Goal: Information Seeking & Learning: Learn about a topic

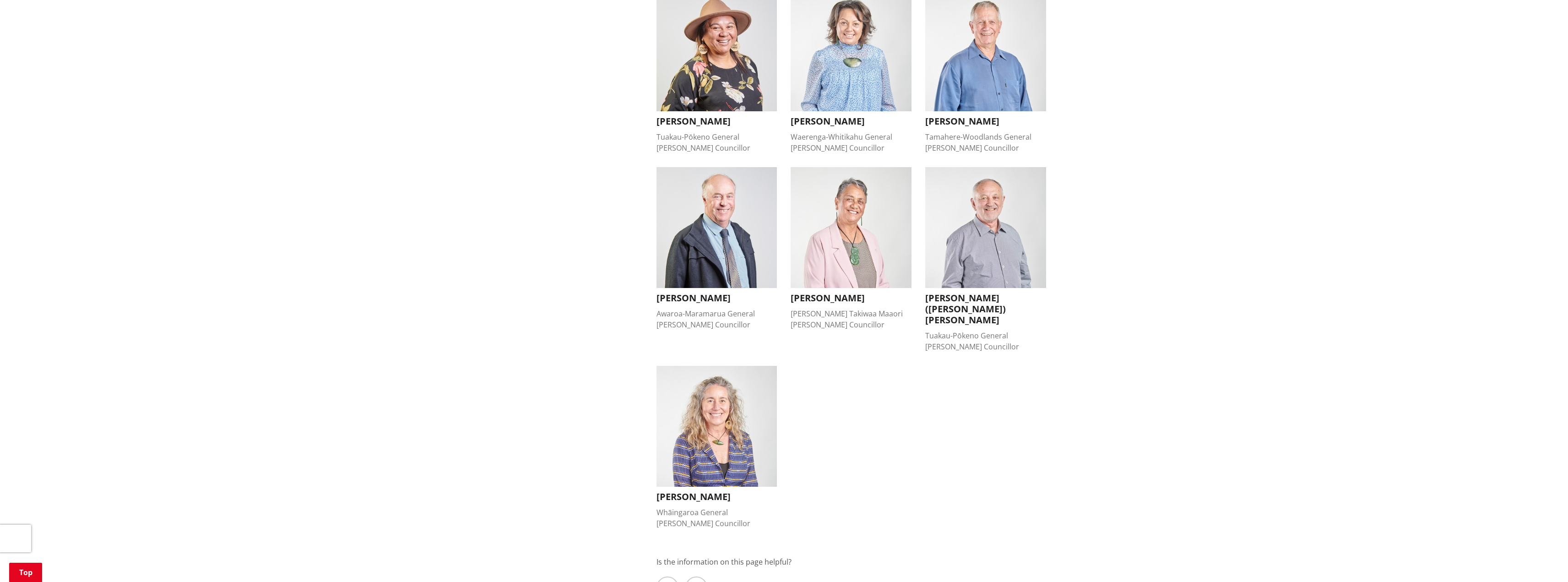
scroll to position [641, 0]
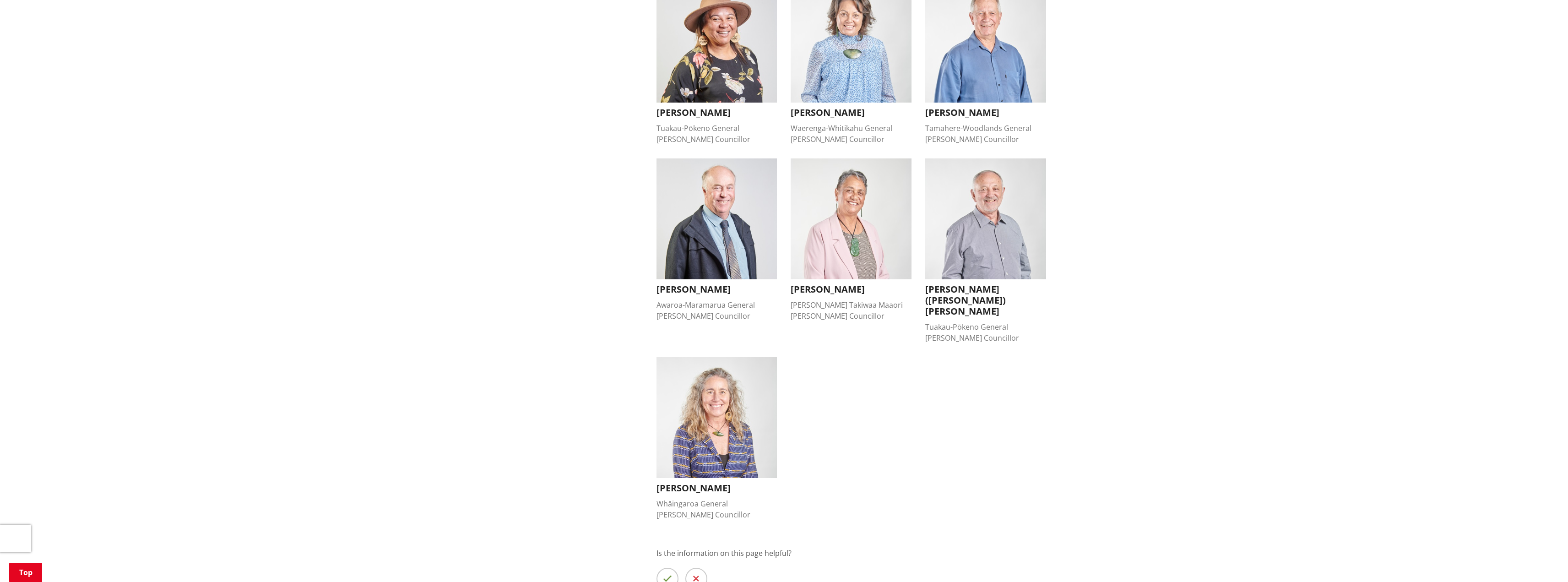
click at [976, 221] on img "button" at bounding box center [985, 219] width 121 height 121
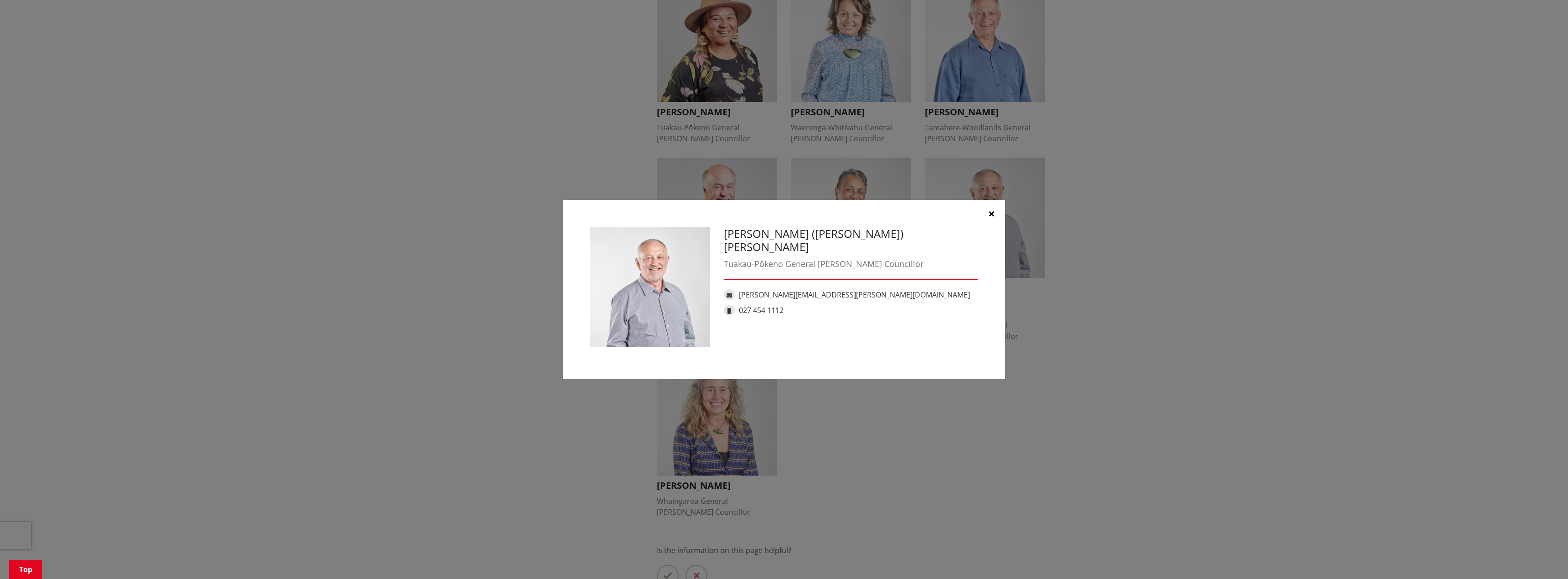
click at [990, 210] on icon "button" at bounding box center [992, 213] width 5 height 7
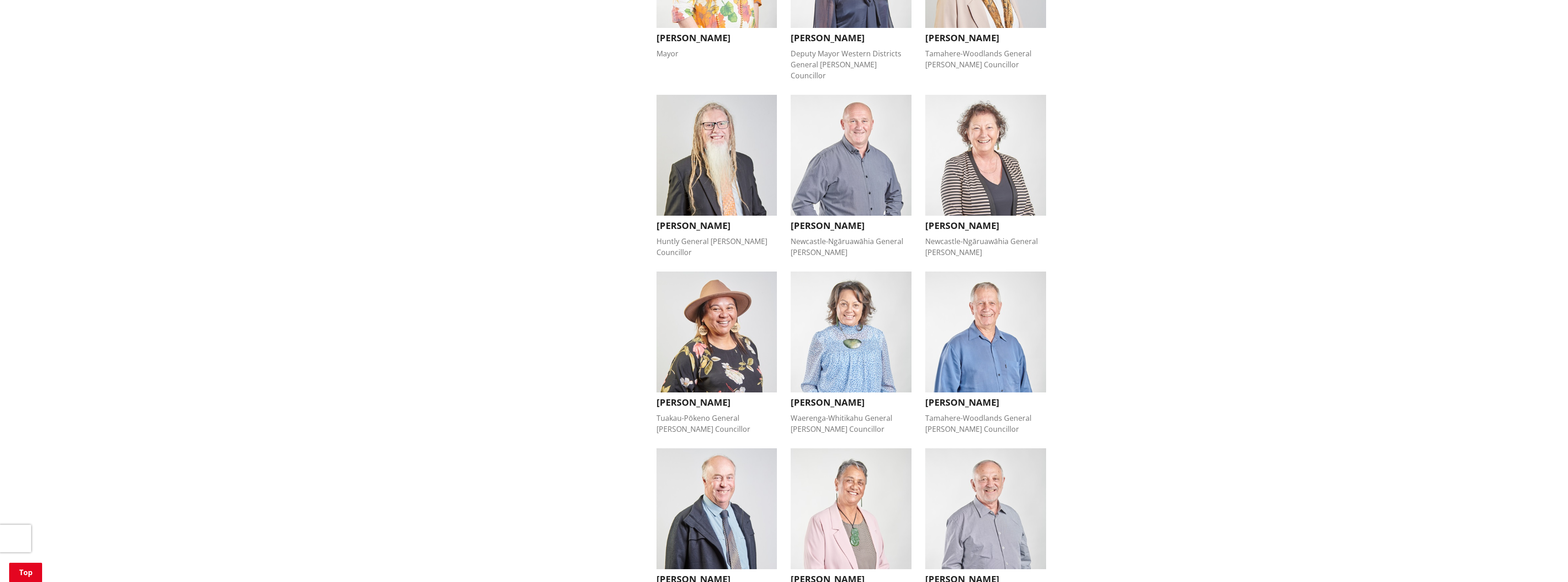
scroll to position [138, 0]
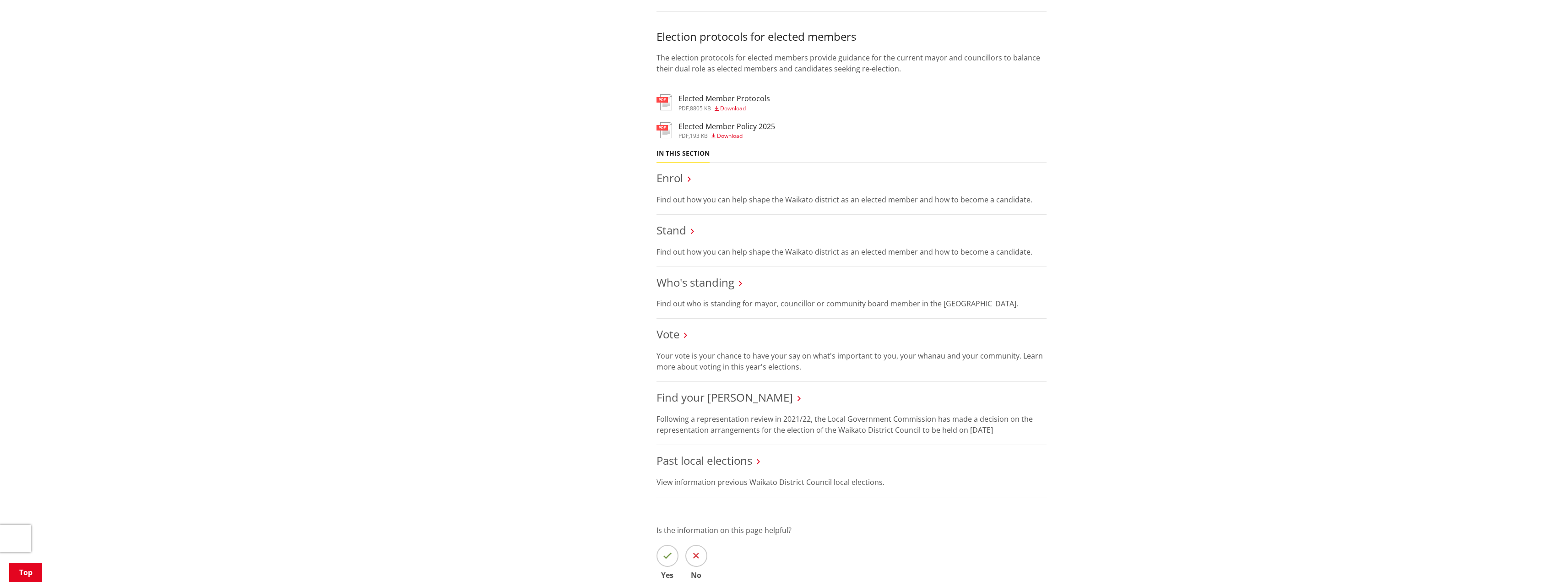
scroll to position [778, 0]
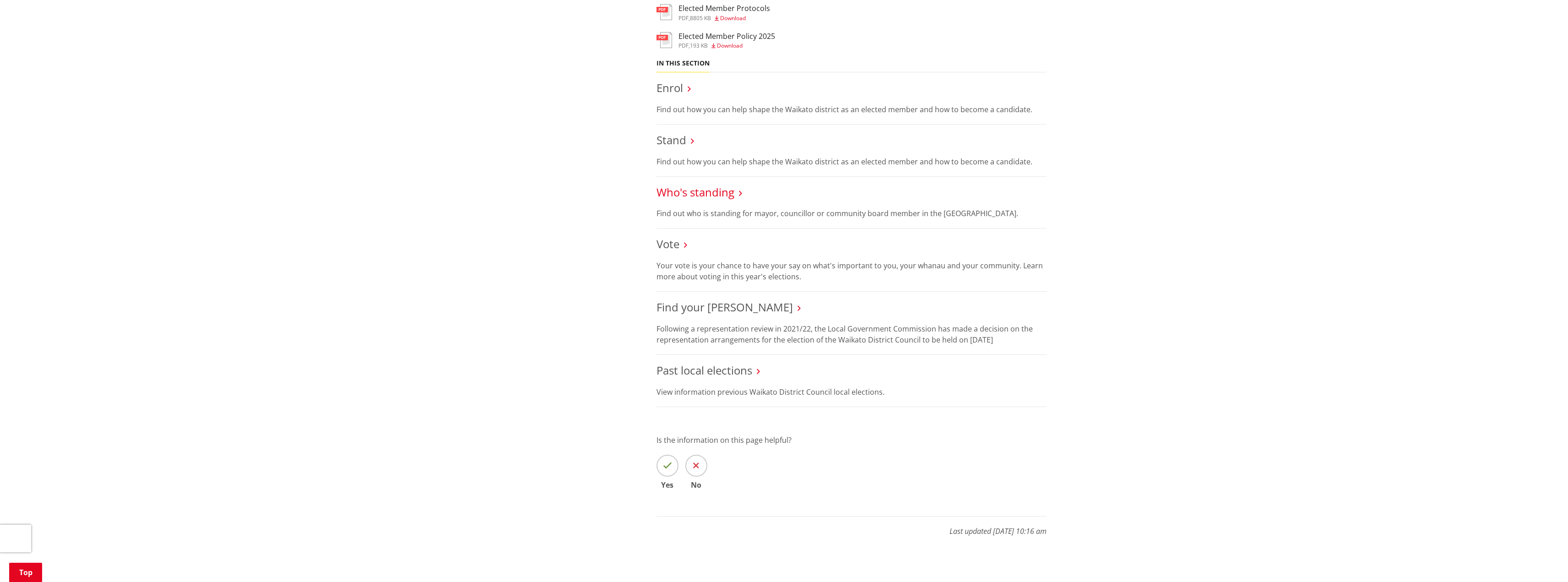
click at [718, 196] on link "Who's standing" at bounding box center [695, 192] width 78 height 15
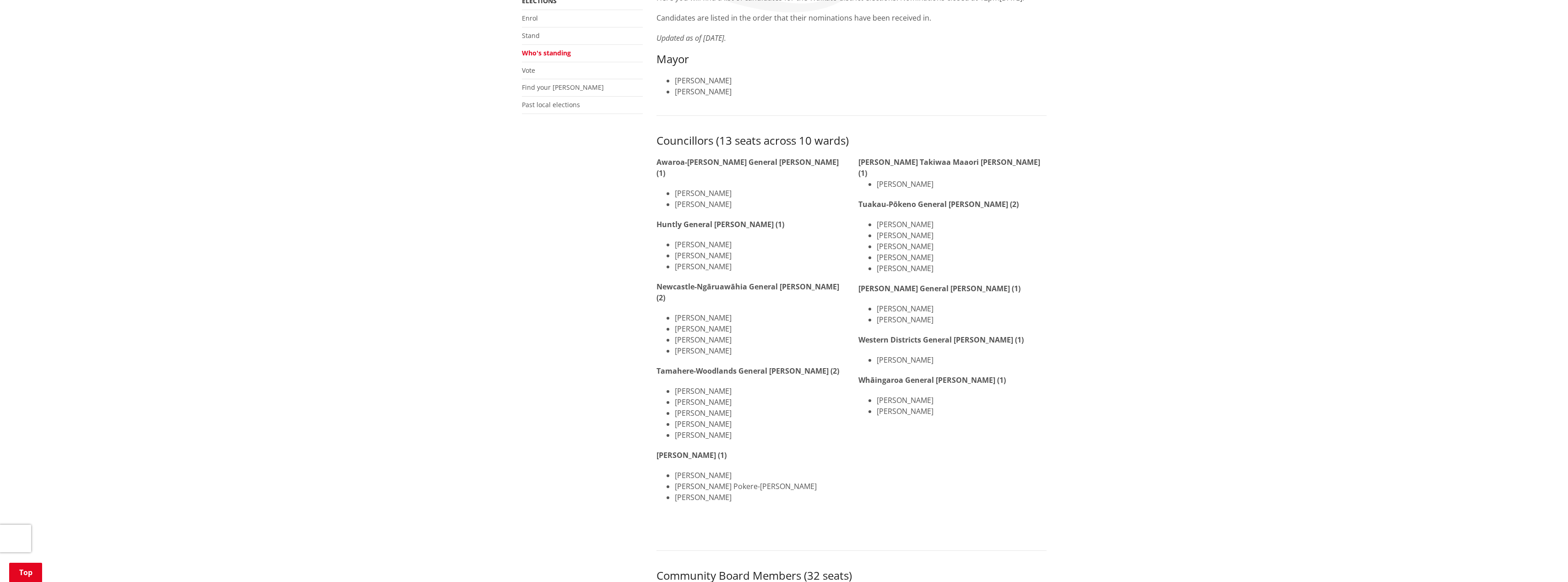
scroll to position [229, 0]
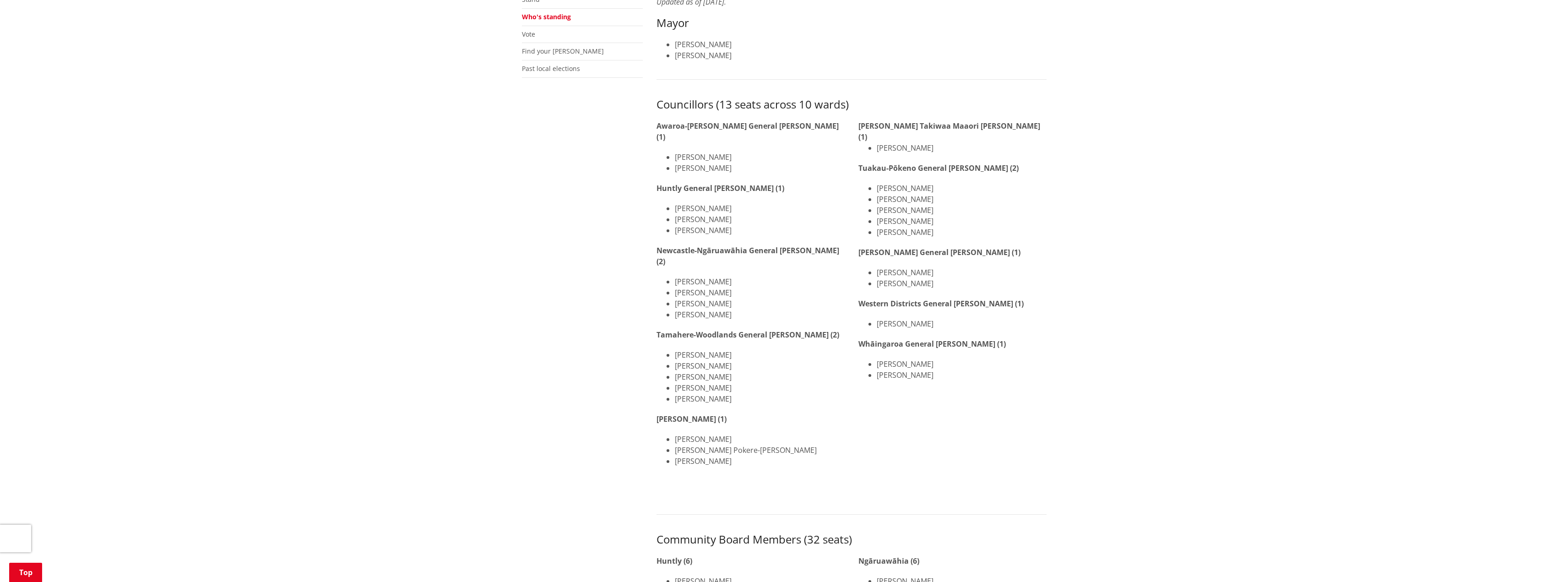
click at [897, 234] on li "Bronwyn Heath" at bounding box center [962, 232] width 170 height 11
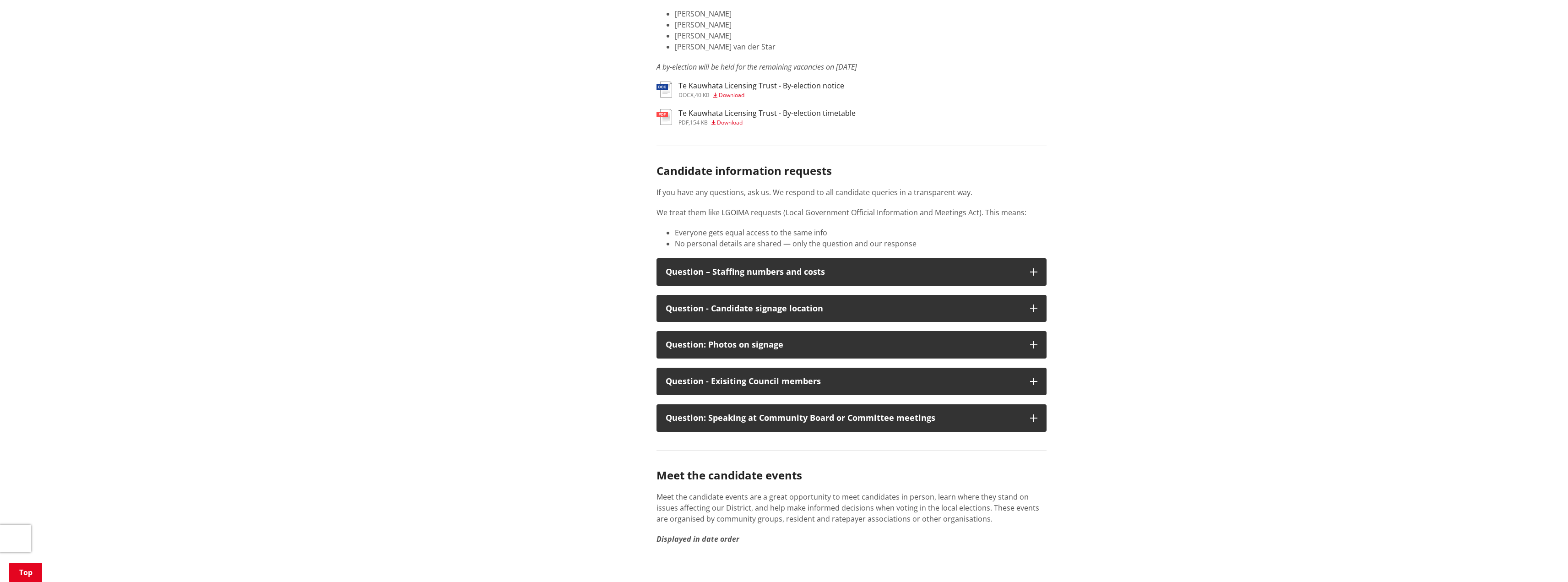
scroll to position [1236, 0]
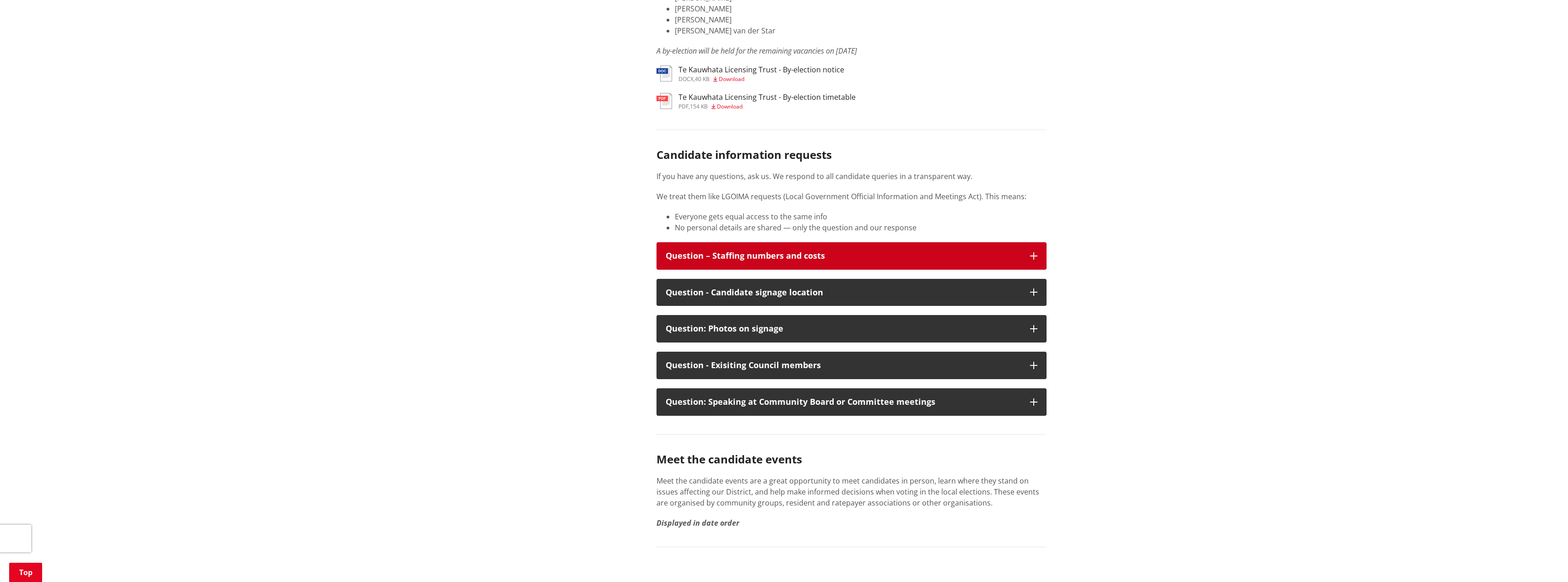
click at [1035, 252] on icon "button" at bounding box center [1034, 256] width 7 height 7
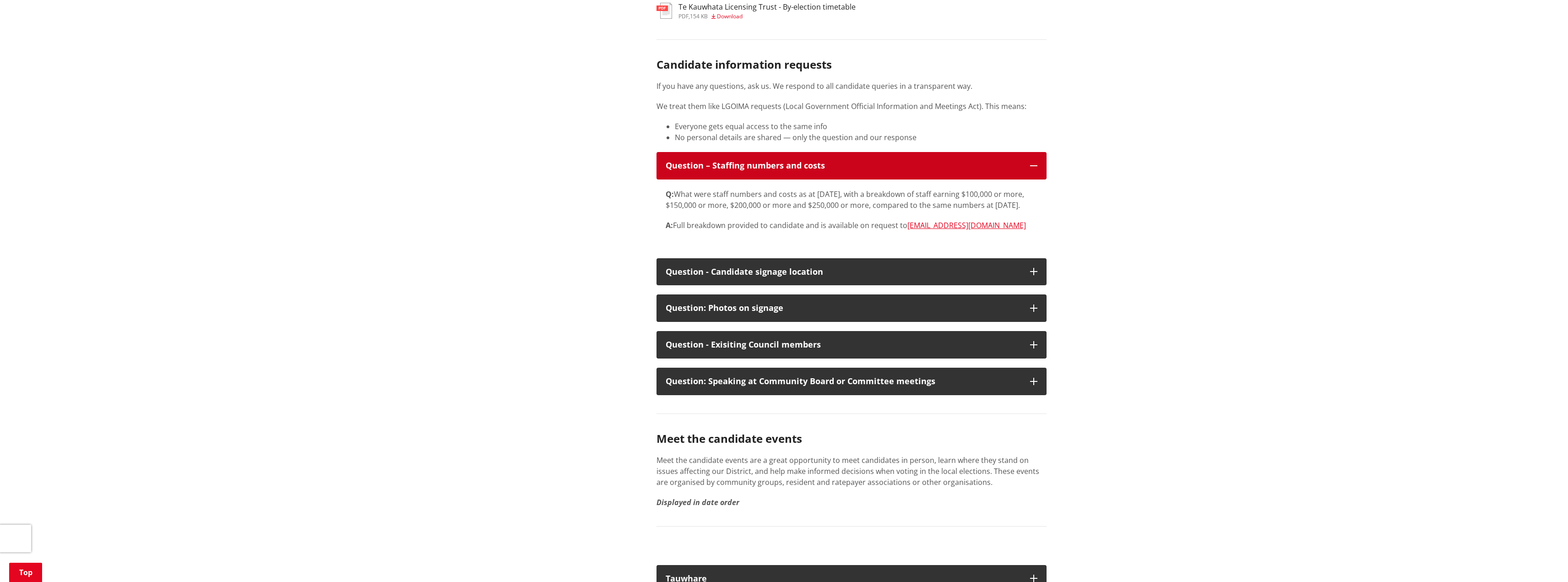
scroll to position [1328, 0]
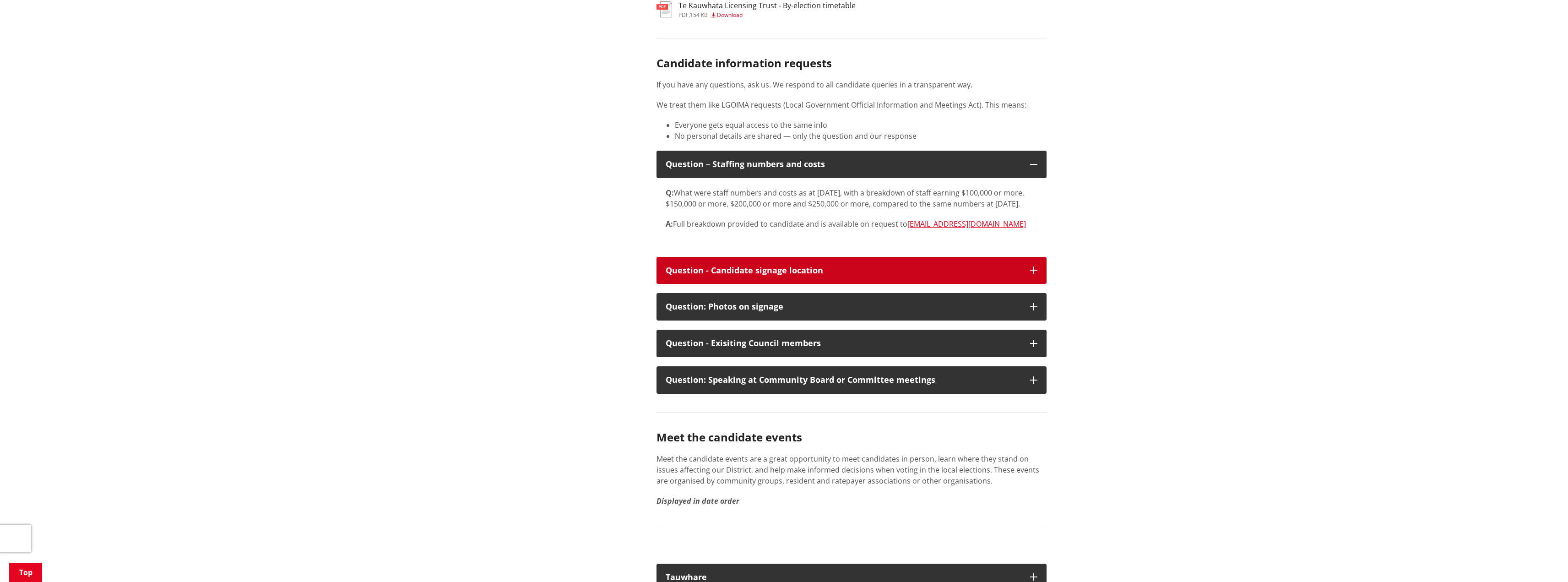
click at [1038, 271] on button "Question - Candidate signage location" at bounding box center [852, 270] width 390 height 28
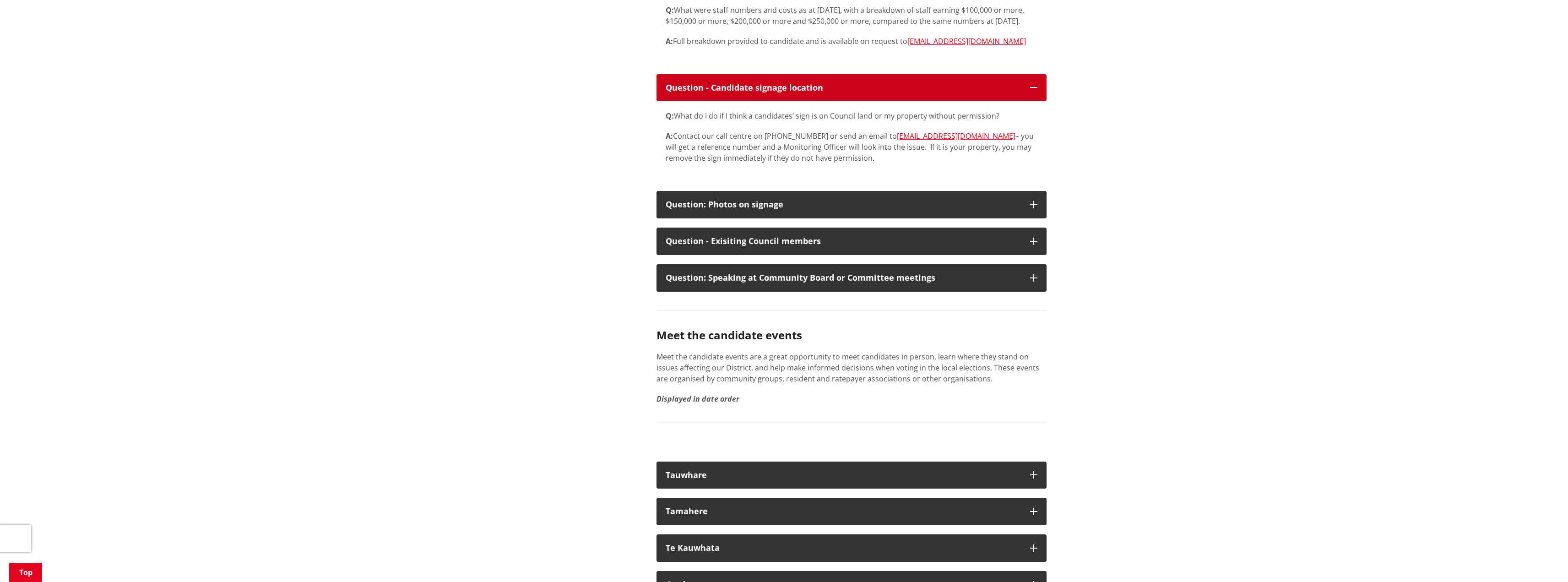
scroll to position [1511, 0]
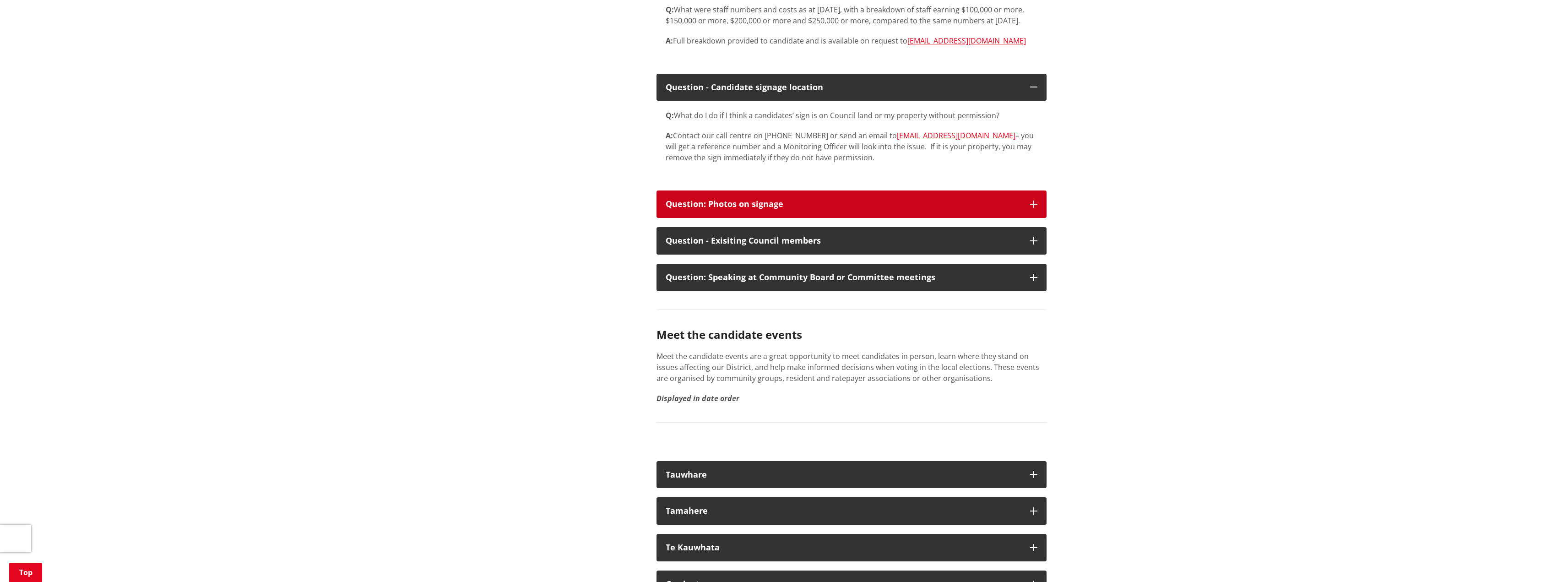
click at [1036, 202] on icon "button" at bounding box center [1034, 204] width 7 height 7
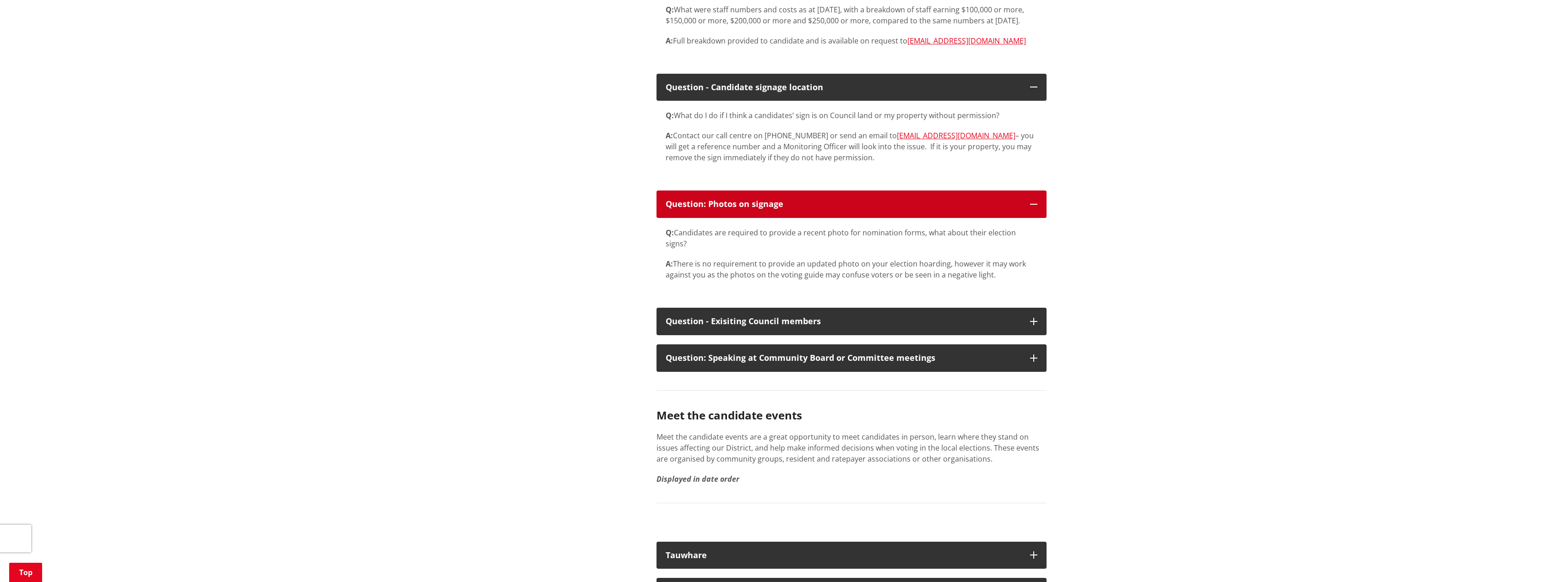
scroll to position [1602, 0]
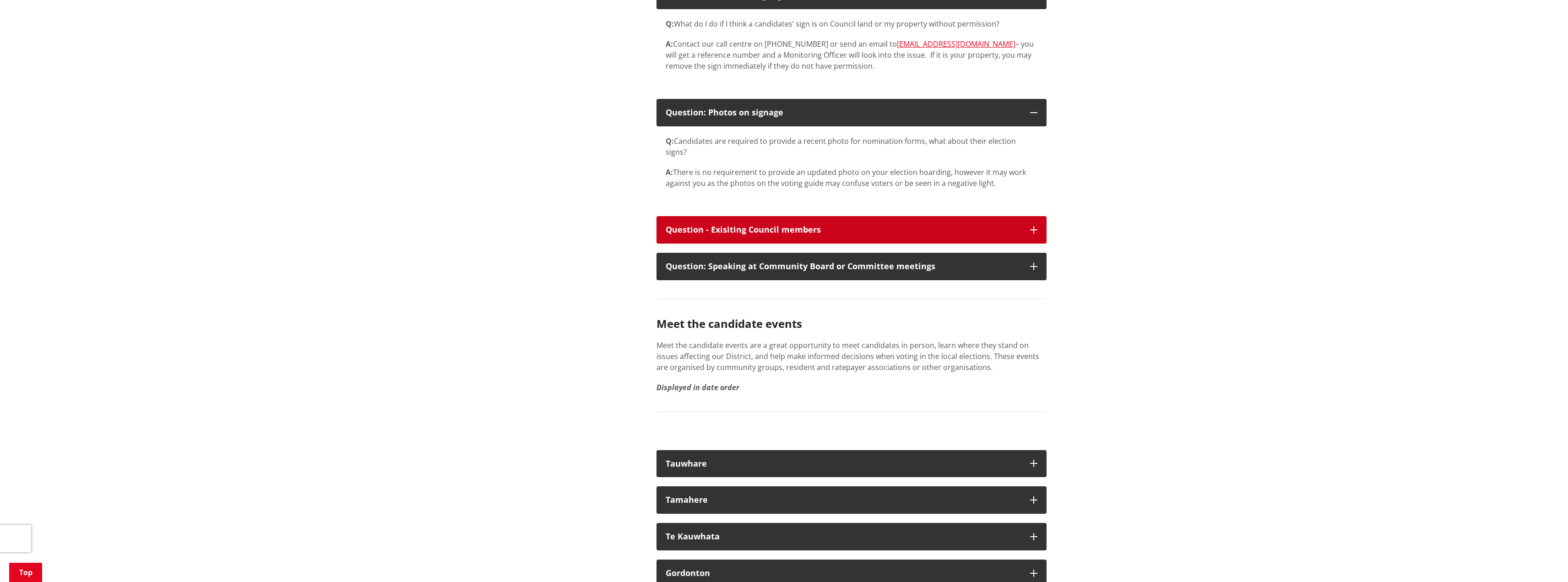
click at [1039, 216] on button "Question - Exisiting Council members" at bounding box center [852, 229] width 390 height 28
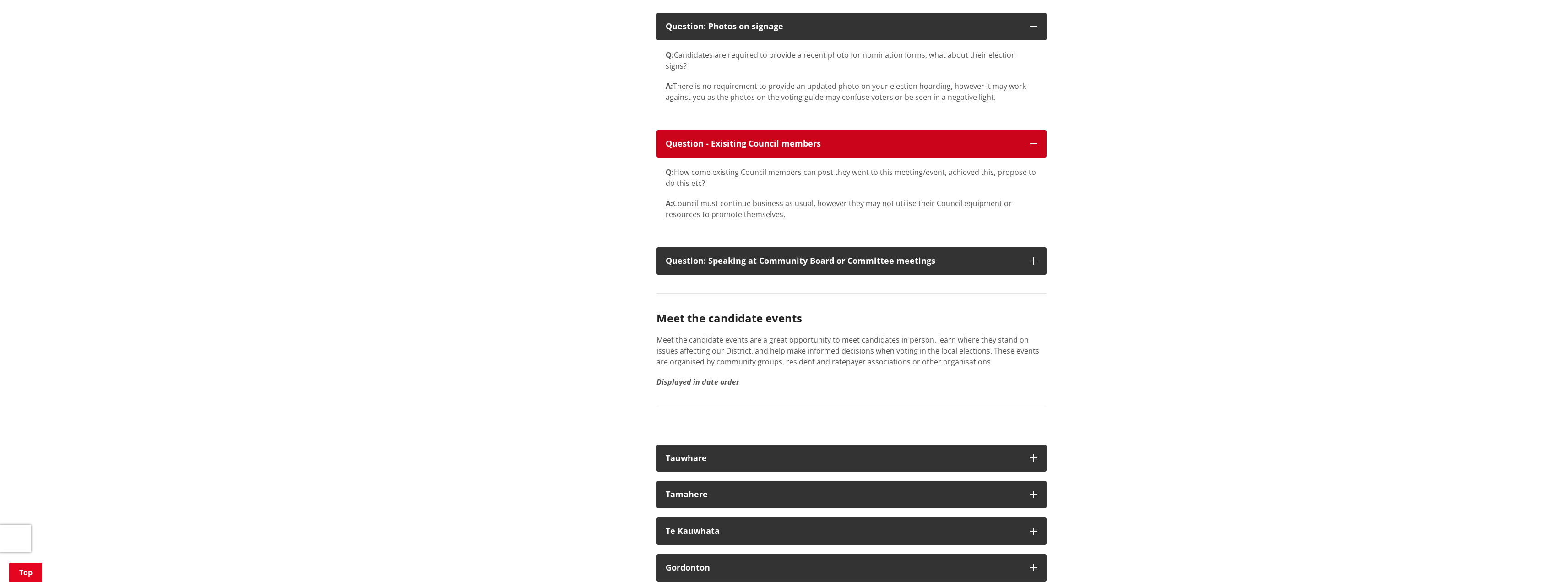
scroll to position [1694, 0]
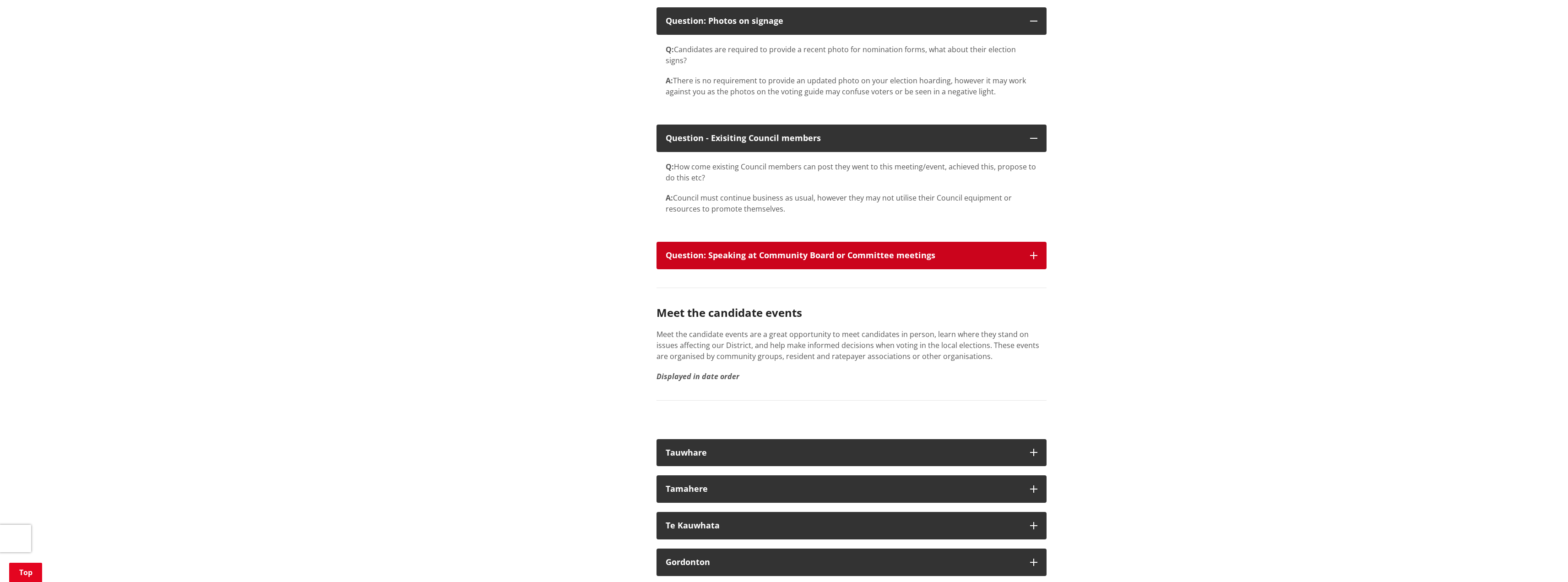
click at [1031, 252] on icon "button" at bounding box center [1034, 256] width 7 height 7
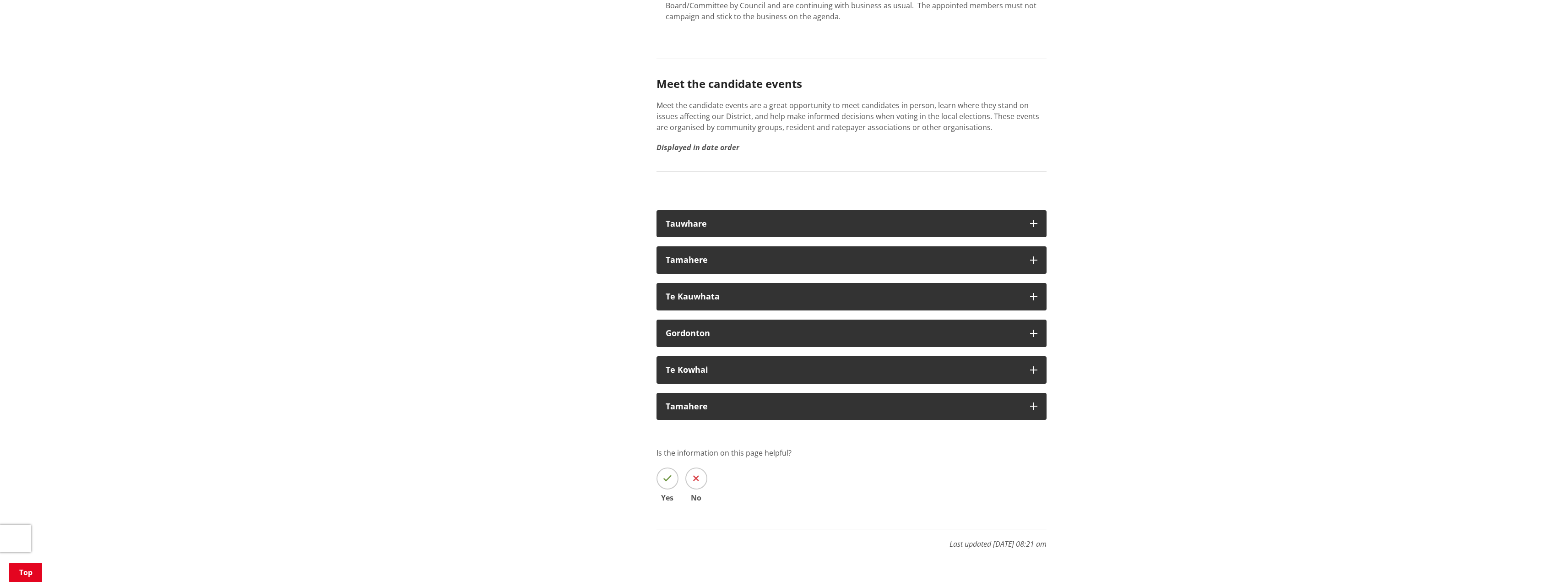
scroll to position [2060, 0]
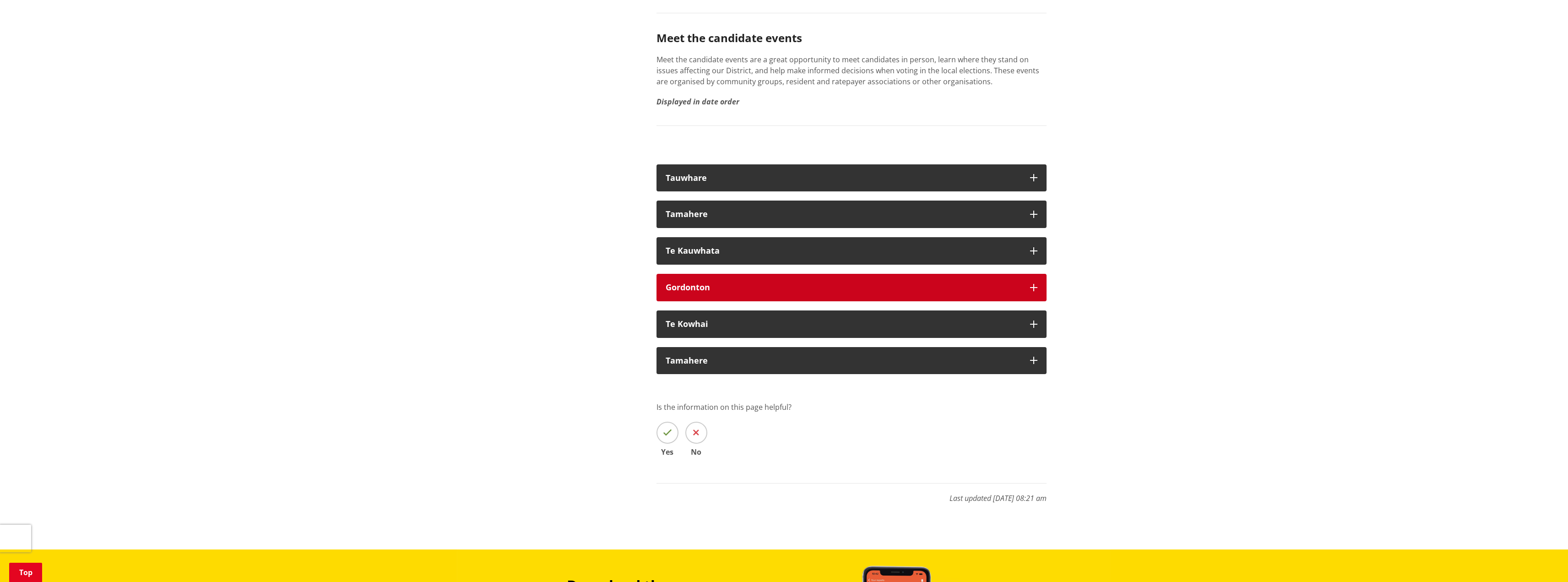
click at [1032, 284] on icon "button" at bounding box center [1034, 287] width 7 height 7
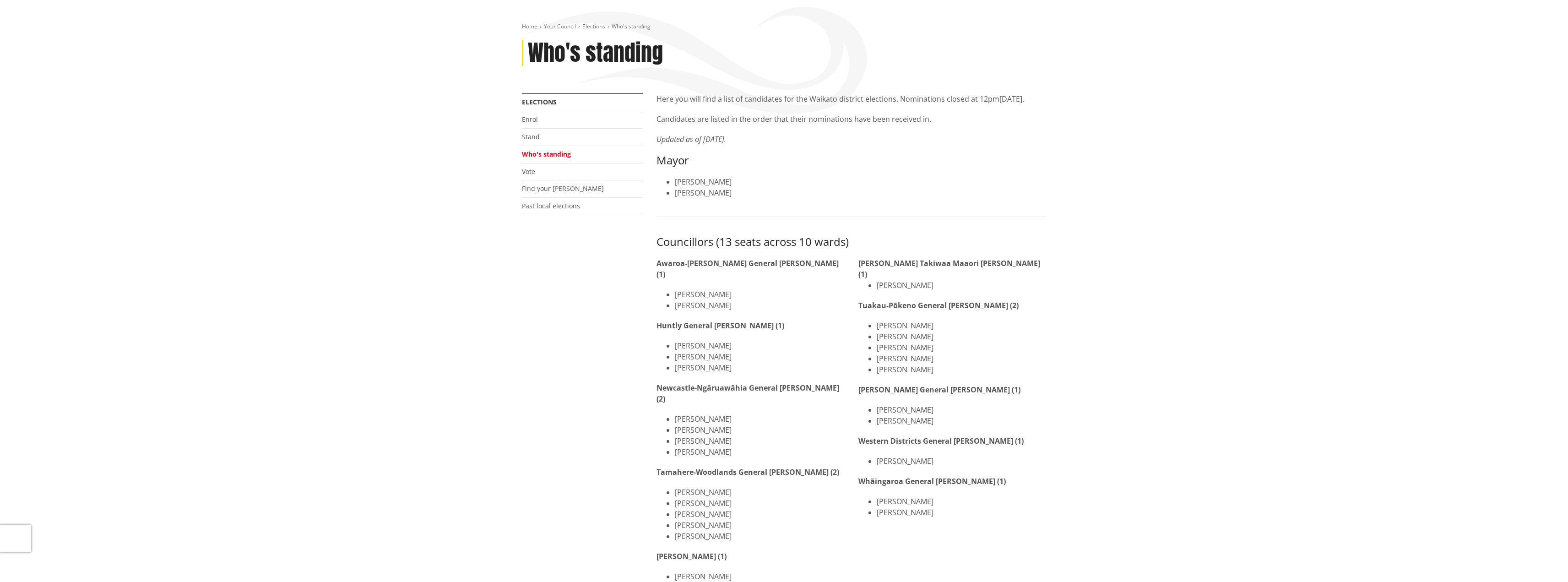
scroll to position [0, 0]
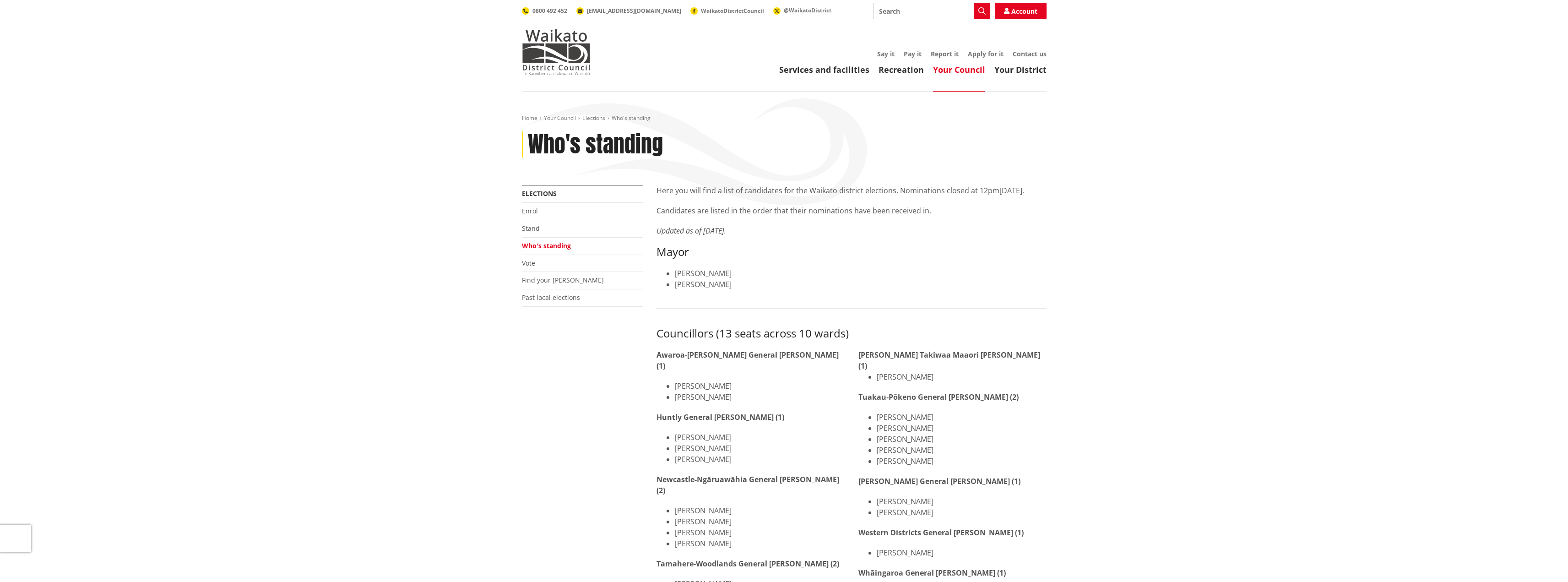
click at [536, 234] on li "Stand" at bounding box center [583, 229] width 121 height 17
click at [535, 226] on link "Stand" at bounding box center [531, 228] width 18 height 9
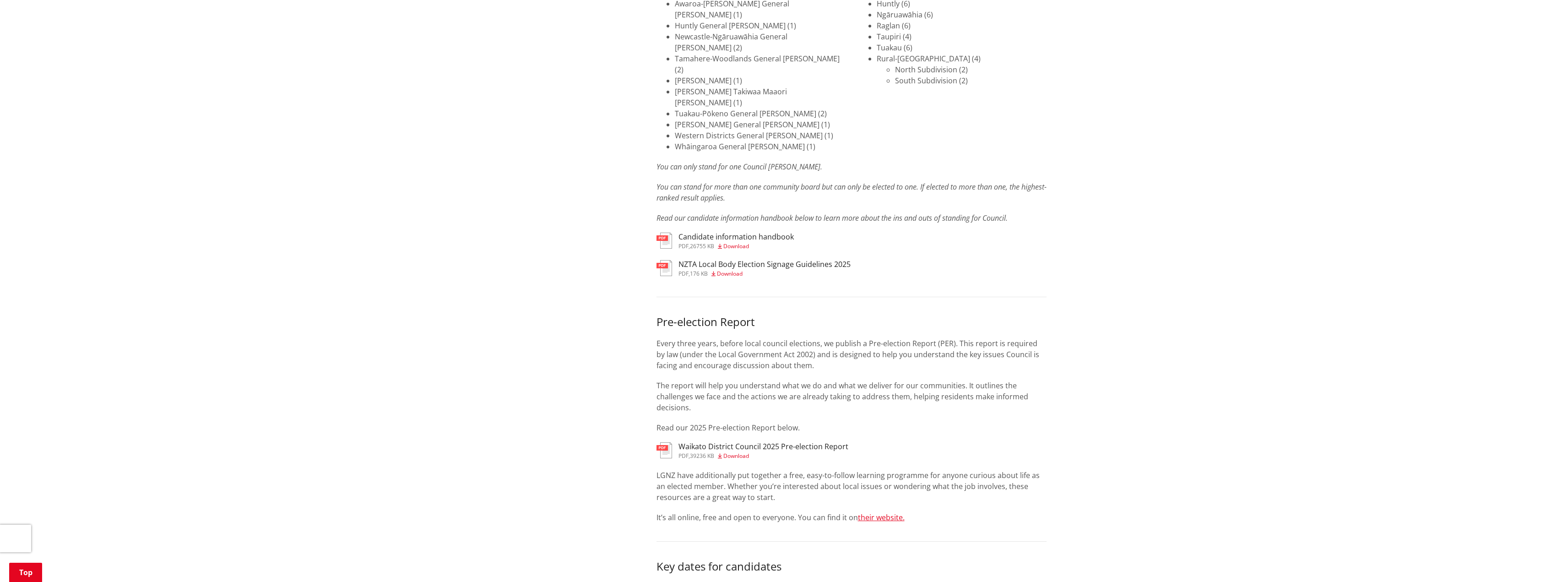
scroll to position [1328, 0]
click at [743, 234] on h3 "Candidate information handbook" at bounding box center [736, 238] width 116 height 9
